Goal: Check status: Check status

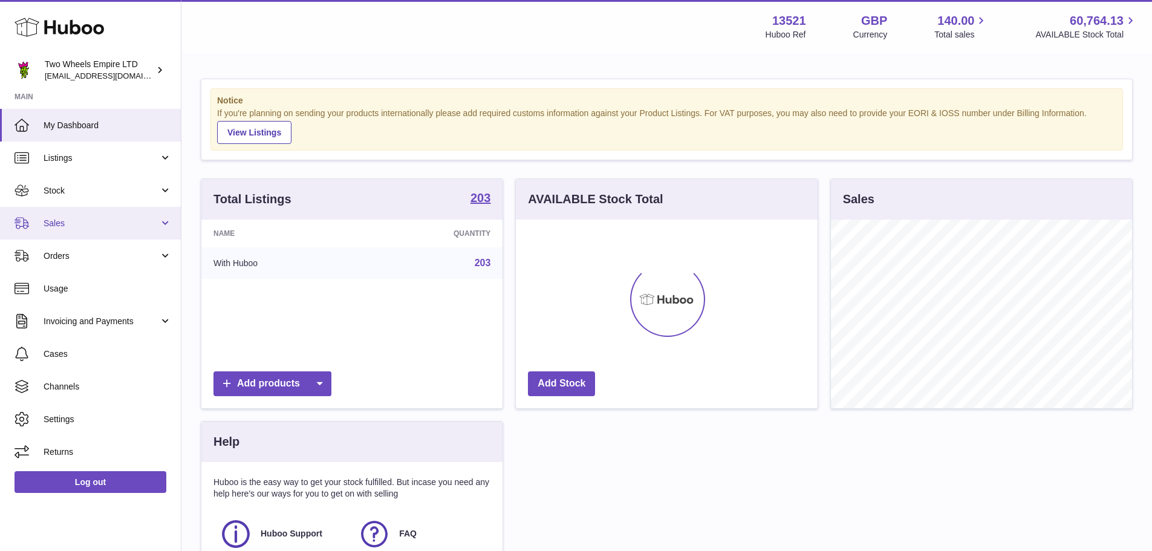
scroll to position [189, 302]
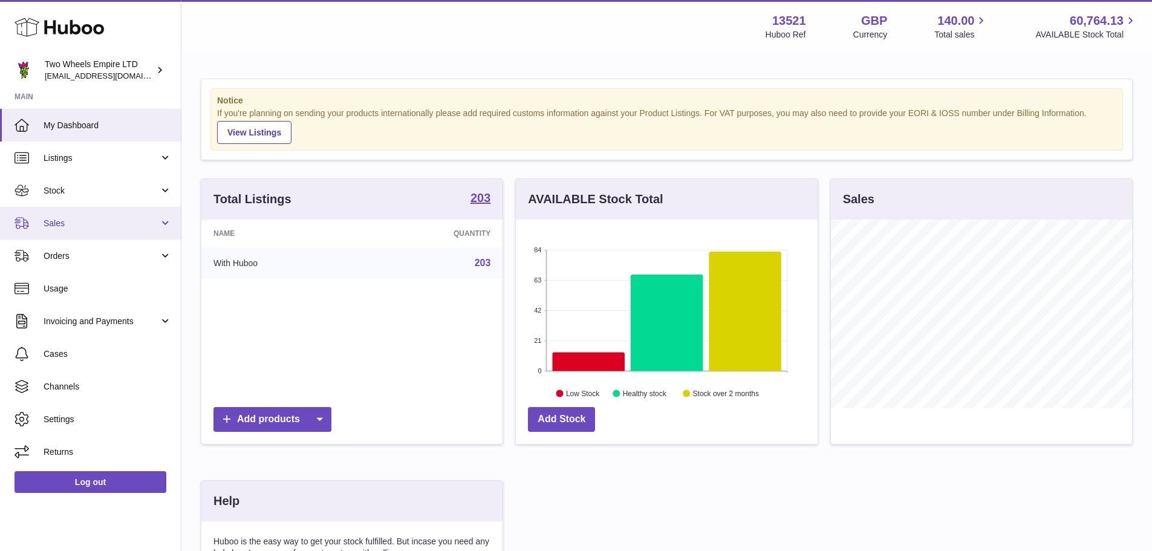
click at [96, 214] on link "Sales" at bounding box center [90, 223] width 181 height 33
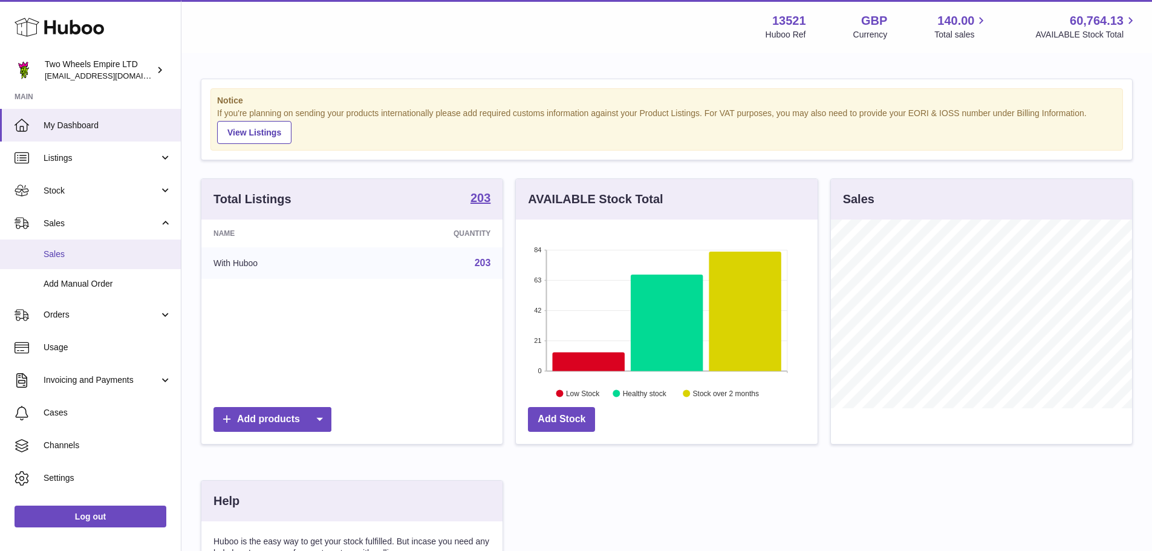
click at [88, 250] on span "Sales" at bounding box center [108, 254] width 128 height 11
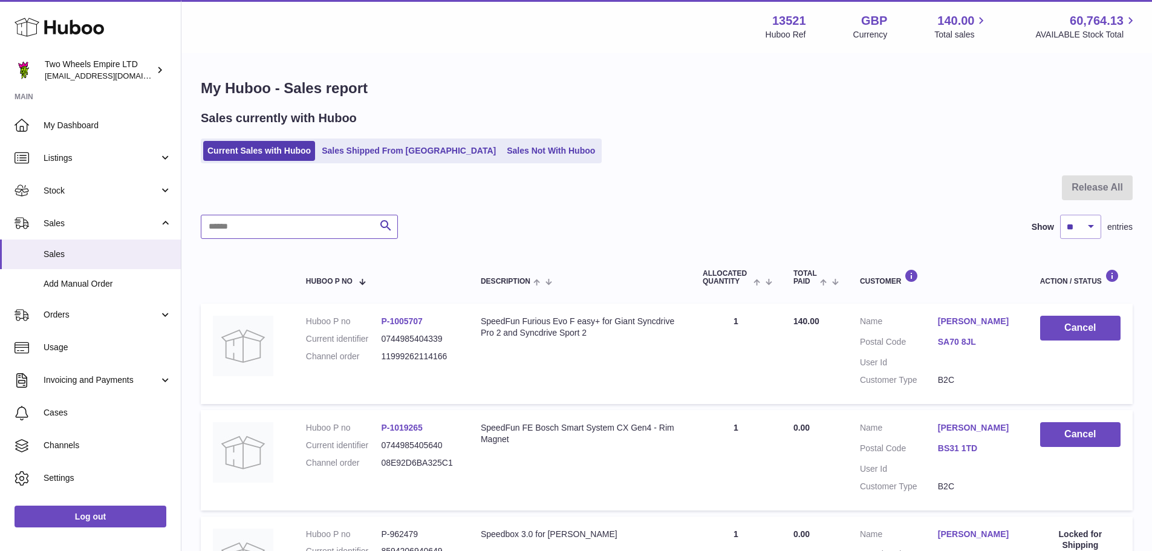
click at [308, 225] on input "text" at bounding box center [299, 227] width 197 height 24
click at [356, 152] on link "Sales Shipped From [GEOGRAPHIC_DATA]" at bounding box center [408, 151] width 183 height 20
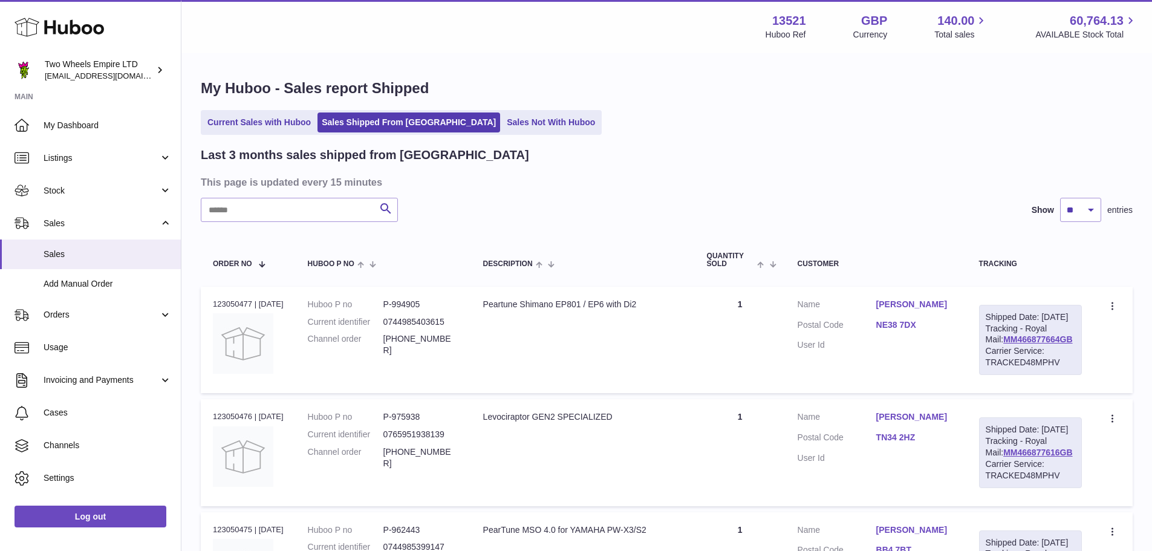
click at [328, 215] on input "text" at bounding box center [299, 210] width 197 height 24
paste input "*********"
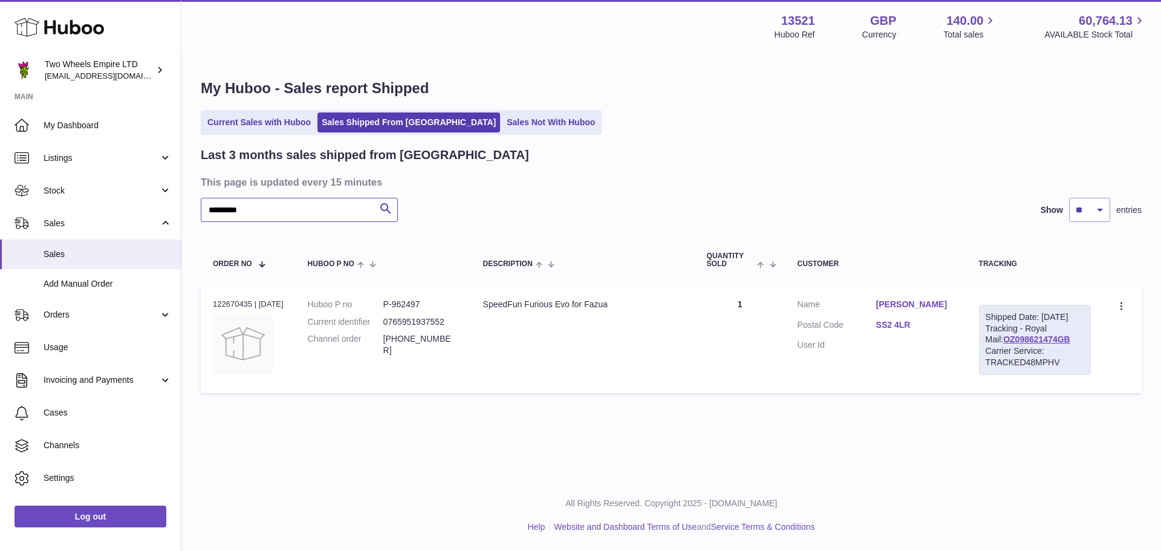
type input "*********"
drag, startPoint x: 621, startPoint y: 307, endPoint x: 487, endPoint y: 310, distance: 133.7
click at [487, 310] on td "Description SpeedFun Furious Evo for Fazua" at bounding box center [583, 340] width 224 height 106
click at [409, 299] on dd "P-962497" at bounding box center [421, 304] width 76 height 11
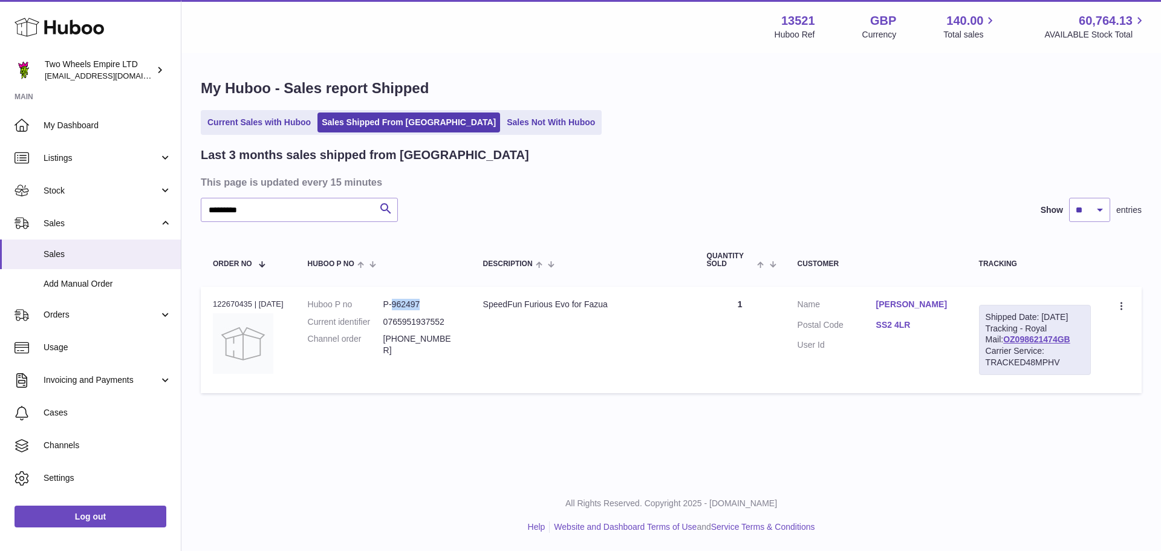
copy dd "962497"
click at [925, 308] on link "lance smith" at bounding box center [915, 304] width 79 height 11
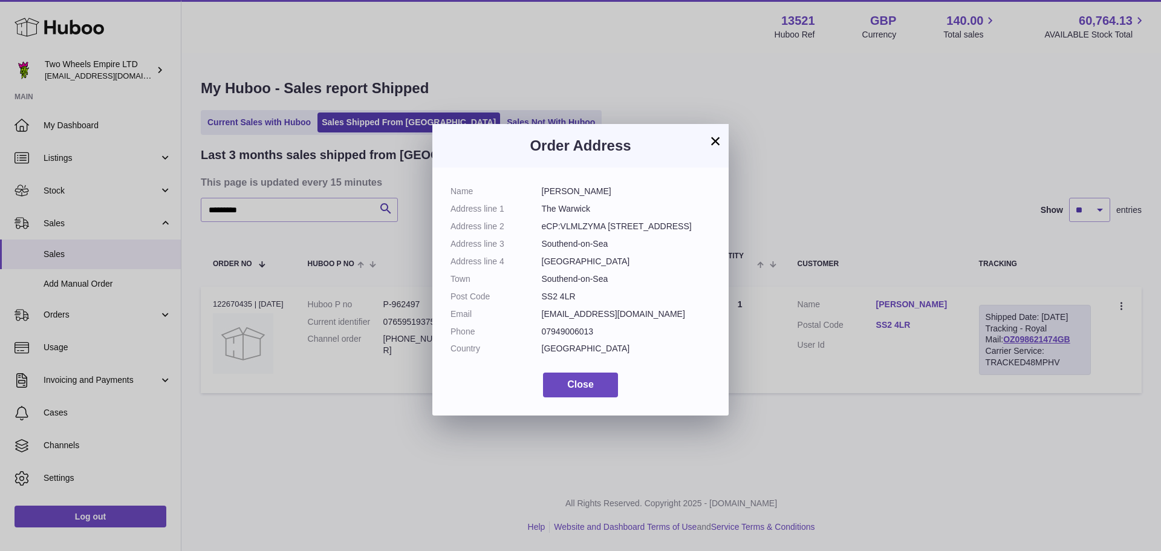
click at [674, 266] on dd "Essex" at bounding box center [626, 261] width 169 height 11
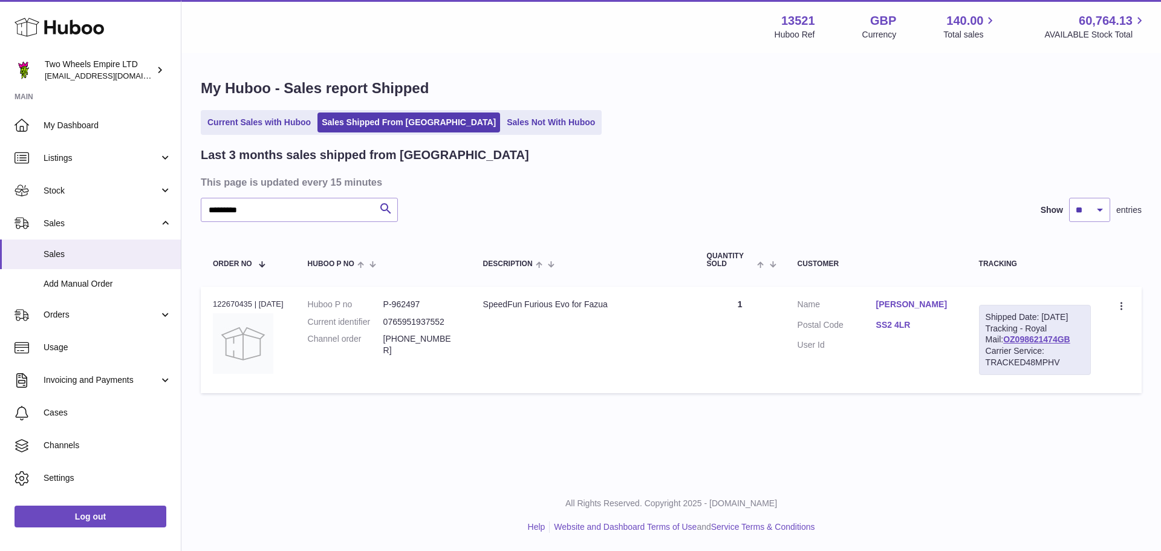
click at [1056, 365] on div at bounding box center [580, 275] width 1161 height 551
click at [1035, 344] on link "OZ098621474GB" at bounding box center [1036, 339] width 67 height 10
drag, startPoint x: 882, startPoint y: 334, endPoint x: 914, endPoint y: 333, distance: 32.7
click at [914, 334] on dl "Customer Name lance smith Postal Code SS2 4LR User Id" at bounding box center [876, 328] width 157 height 59
copy dl "SS2 4LR"
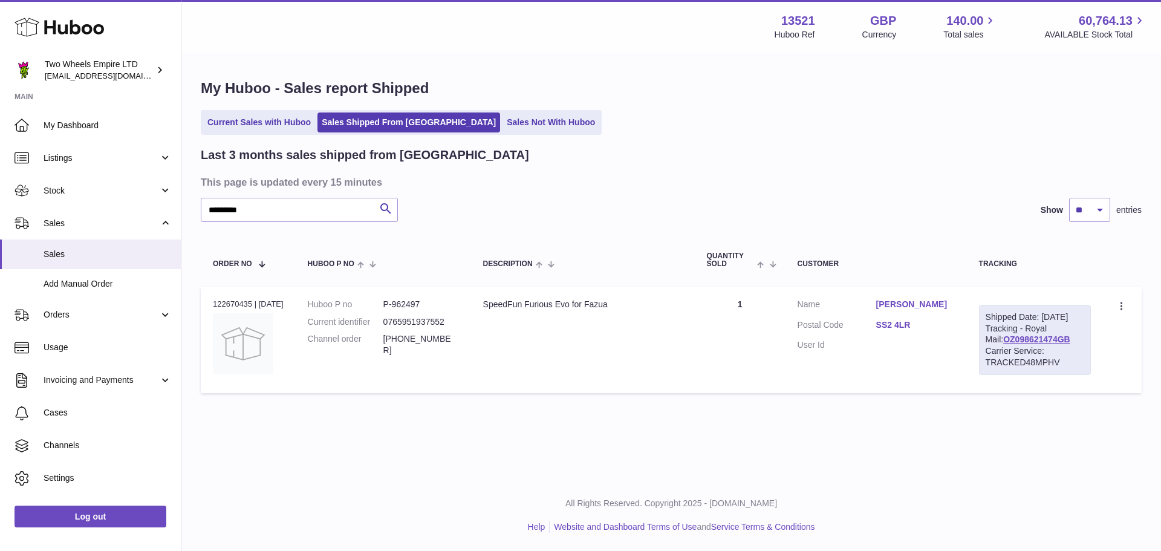
click at [625, 210] on div "********* Search Show ** ** ** entries" at bounding box center [671, 210] width 941 height 24
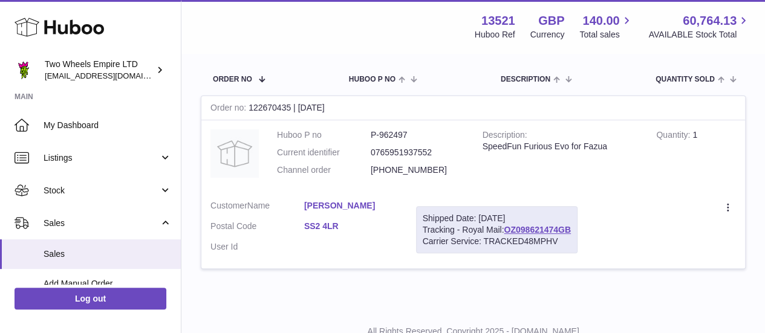
scroll to position [172, 0]
click at [267, 108] on div "Order no 122670435 | 11th Aug" at bounding box center [473, 109] width 544 height 24
click at [308, 120] on div "Order no 122670435 | 11th Aug" at bounding box center [473, 109] width 544 height 24
drag, startPoint x: 252, startPoint y: 108, endPoint x: 295, endPoint y: 112, distance: 43.1
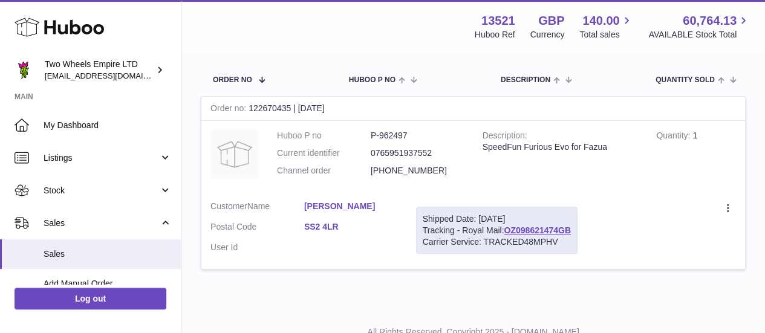
click at [295, 112] on div "Order no 122670435 | 11th Aug" at bounding box center [473, 109] width 544 height 24
copy div "122670435"
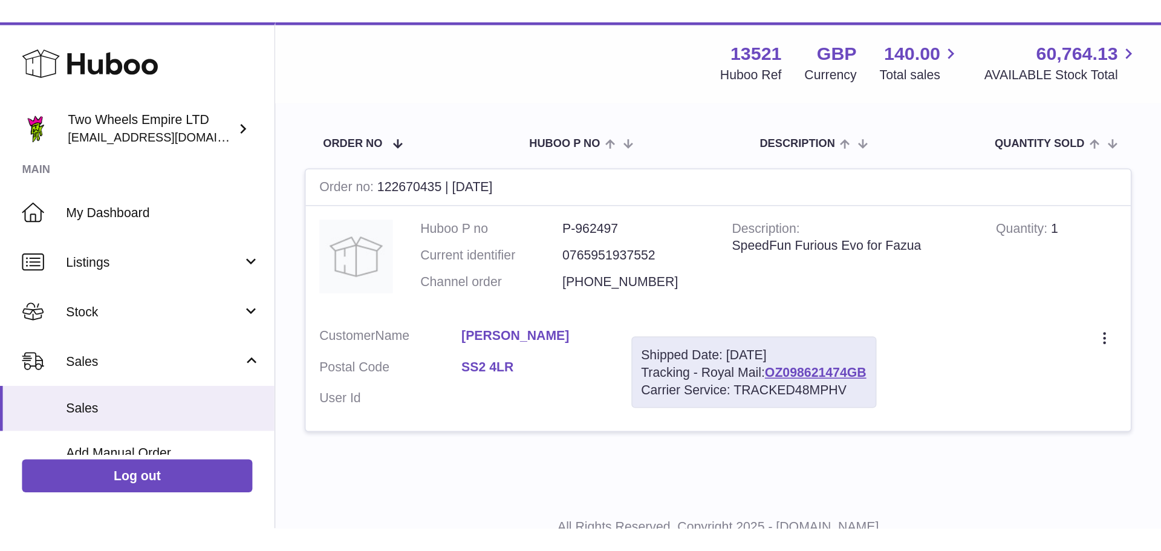
scroll to position [0, 0]
